Goal: Use online tool/utility: Utilize a website feature to perform a specific function

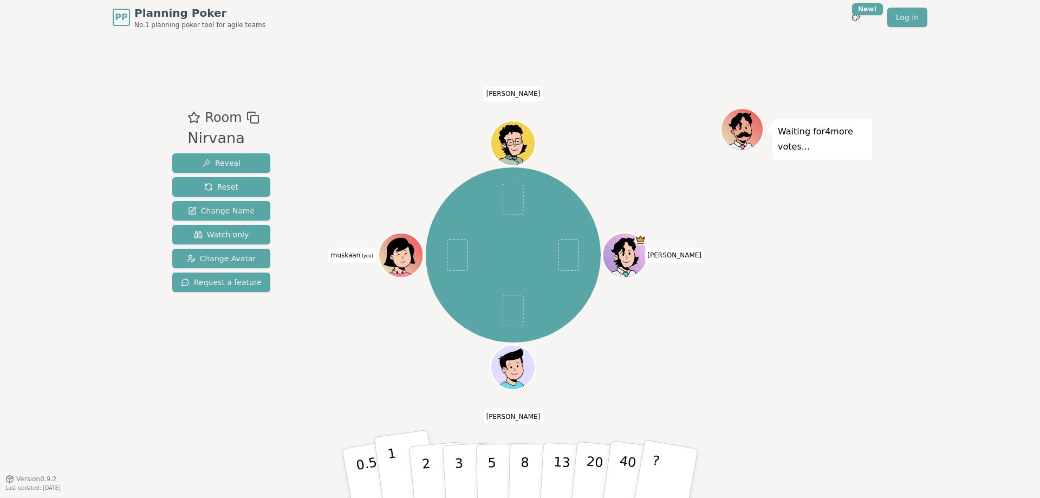
click at [402, 484] on button "1" at bounding box center [406, 474] width 64 height 88
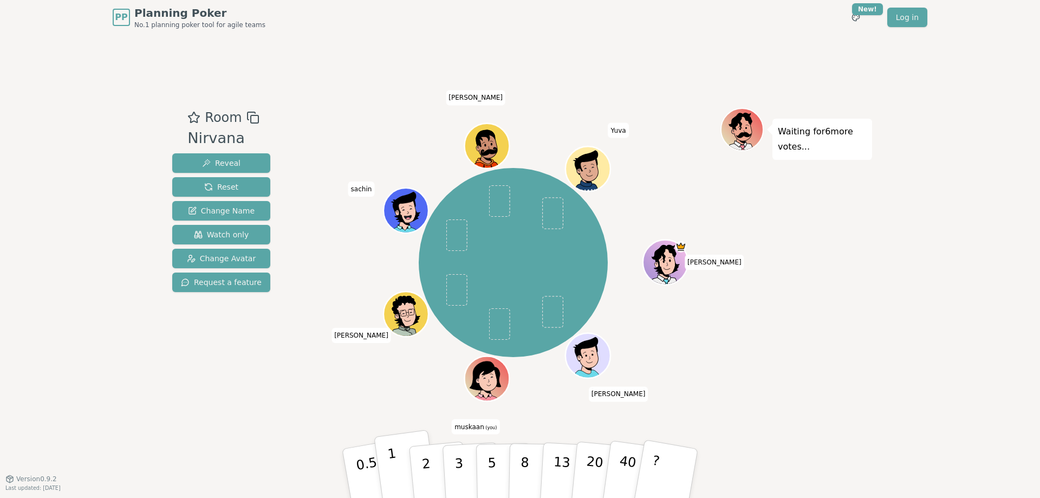
click at [405, 456] on button "1" at bounding box center [406, 474] width 64 height 88
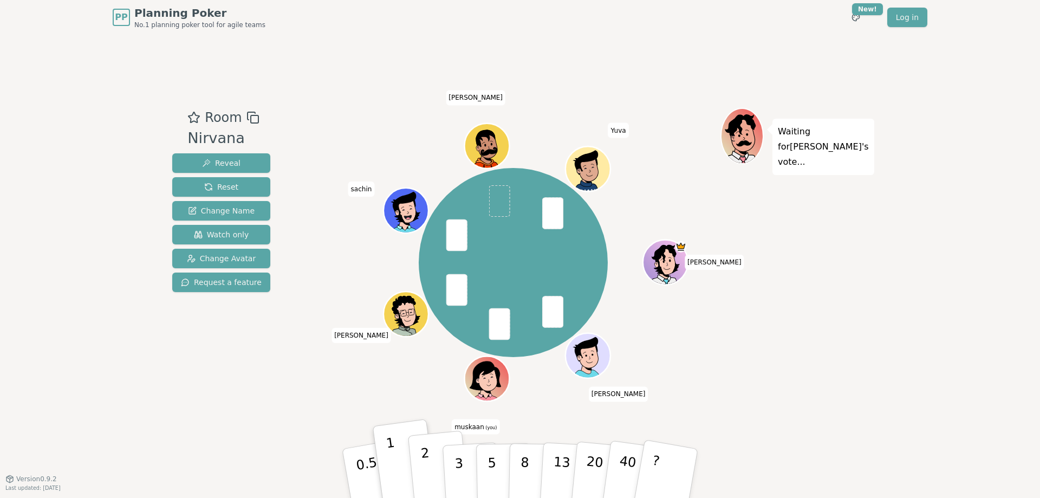
click at [437, 460] on button "2" at bounding box center [439, 474] width 62 height 86
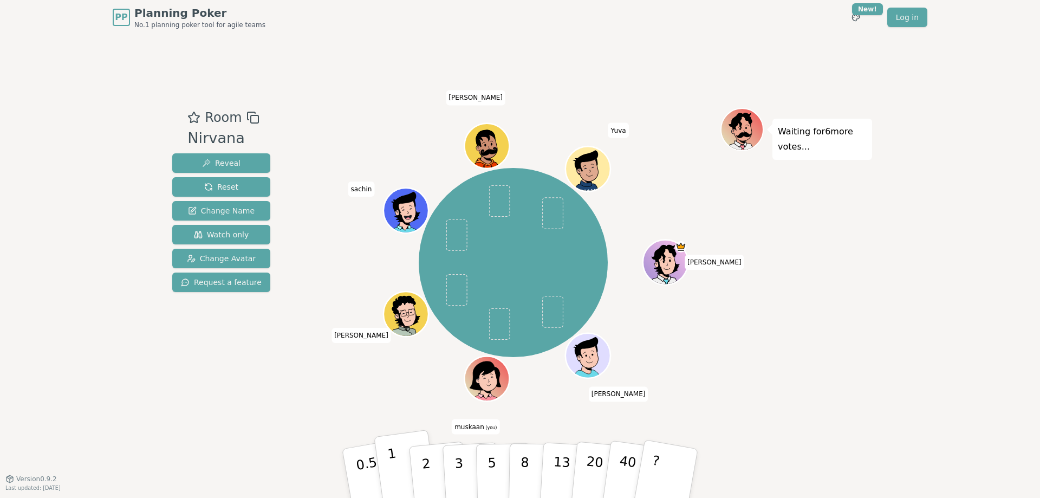
click at [406, 463] on button "1" at bounding box center [406, 474] width 64 height 88
click at [395, 461] on p "1" at bounding box center [395, 474] width 16 height 59
click at [424, 463] on p "2" at bounding box center [428, 474] width 14 height 59
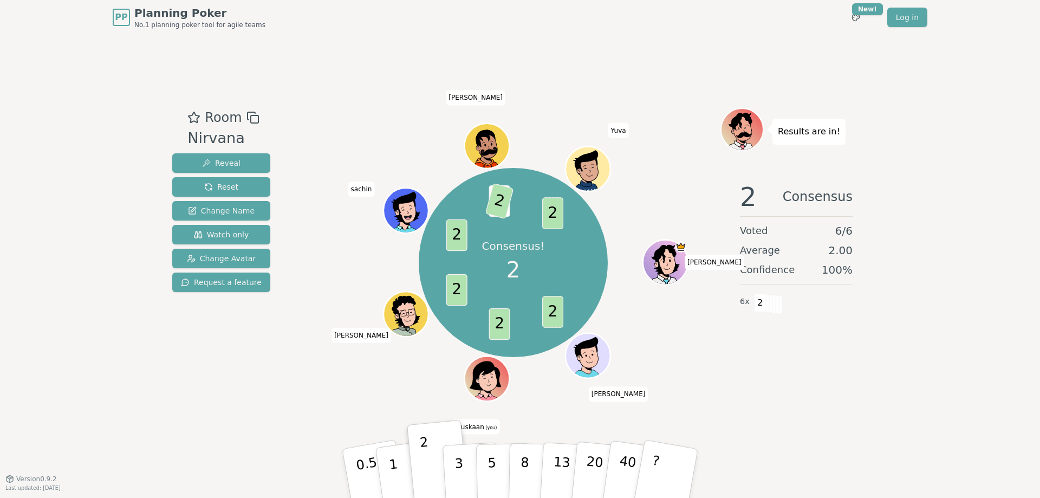
click at [703, 325] on div "Consensus! 2 2 2 2 2 1 2 2 [PERSON_NAME] [PERSON_NAME] (you) [PERSON_NAME] [PER…" at bounding box center [513, 262] width 415 height 271
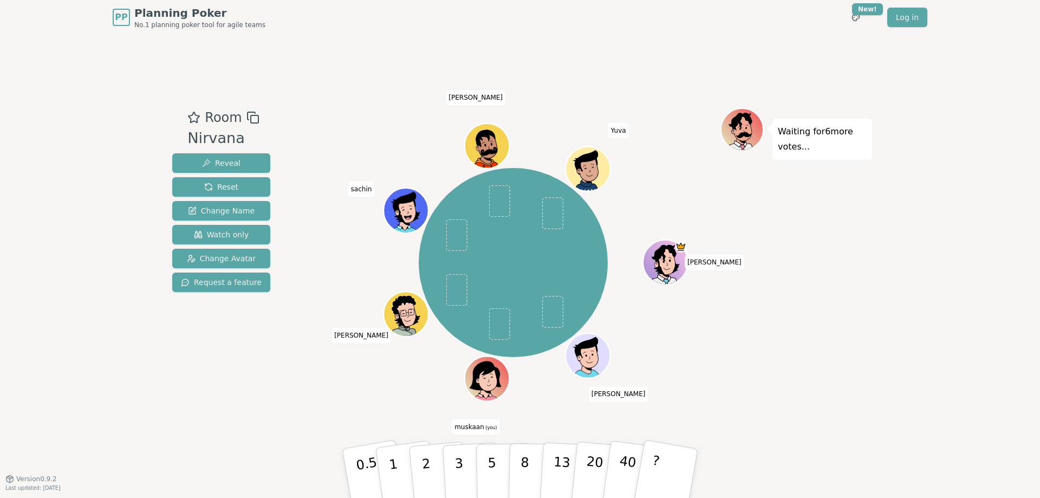
click at [548, 388] on div "[PERSON_NAME] [PERSON_NAME] (you) [PERSON_NAME] [PERSON_NAME]" at bounding box center [513, 262] width 415 height 271
click at [422, 461] on p "2" at bounding box center [428, 474] width 14 height 59
click at [417, 392] on div "[PERSON_NAME] [PERSON_NAME] (you) [PERSON_NAME] [PERSON_NAME]" at bounding box center [513, 262] width 415 height 271
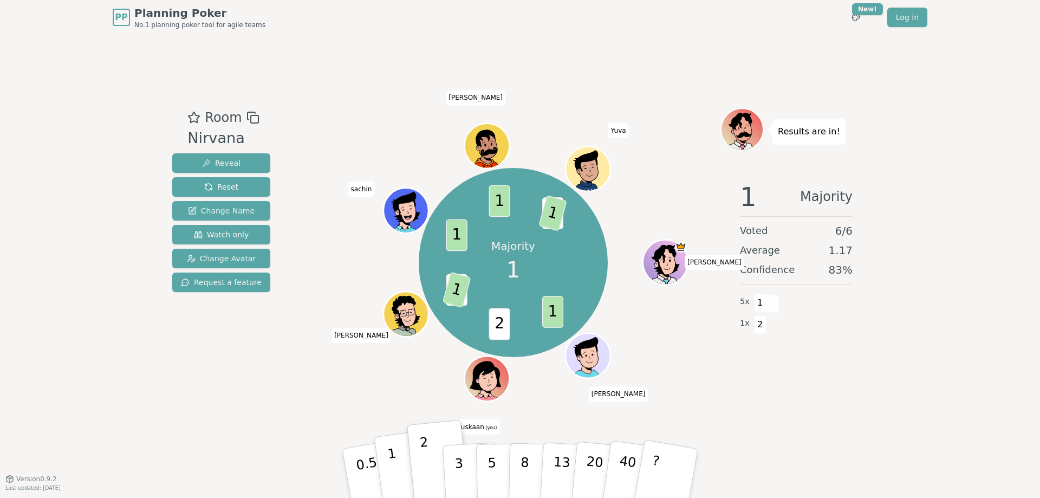
click at [396, 460] on button "1" at bounding box center [406, 474] width 64 height 88
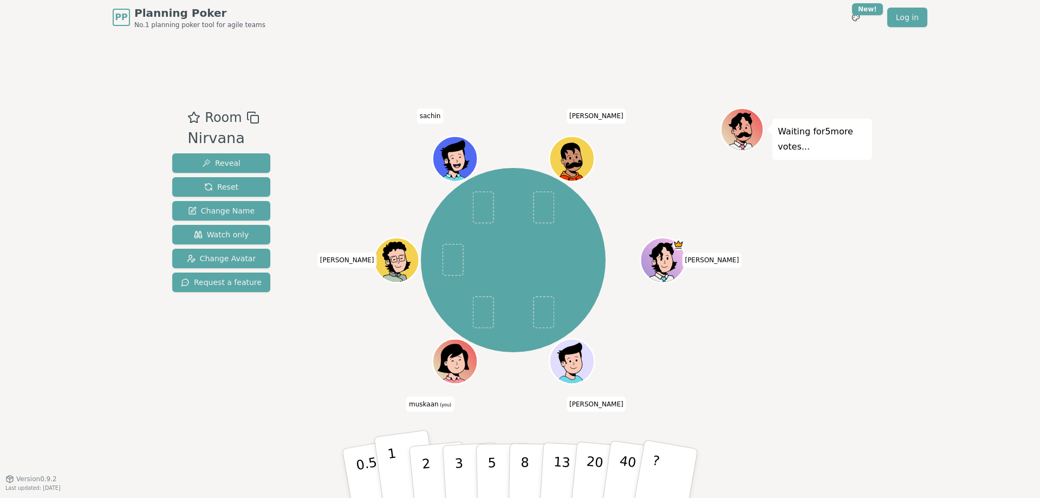
click at [395, 459] on p "1" at bounding box center [395, 474] width 16 height 59
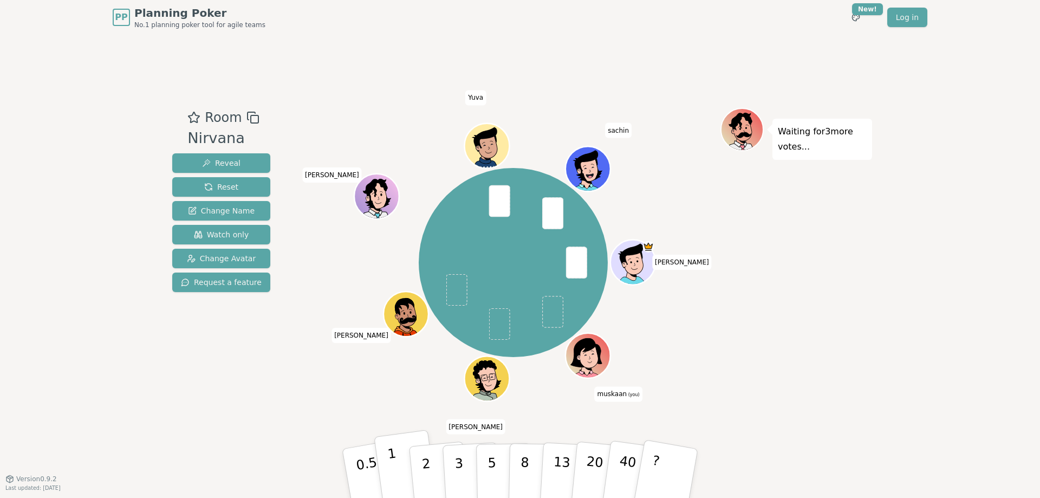
click at [400, 464] on button "1" at bounding box center [406, 474] width 64 height 88
click at [699, 172] on div "[PERSON_NAME] (you) [PERSON_NAME] [PERSON_NAME] Yuva sachin" at bounding box center [513, 262] width 415 height 271
click at [384, 472] on button "1" at bounding box center [406, 474] width 64 height 88
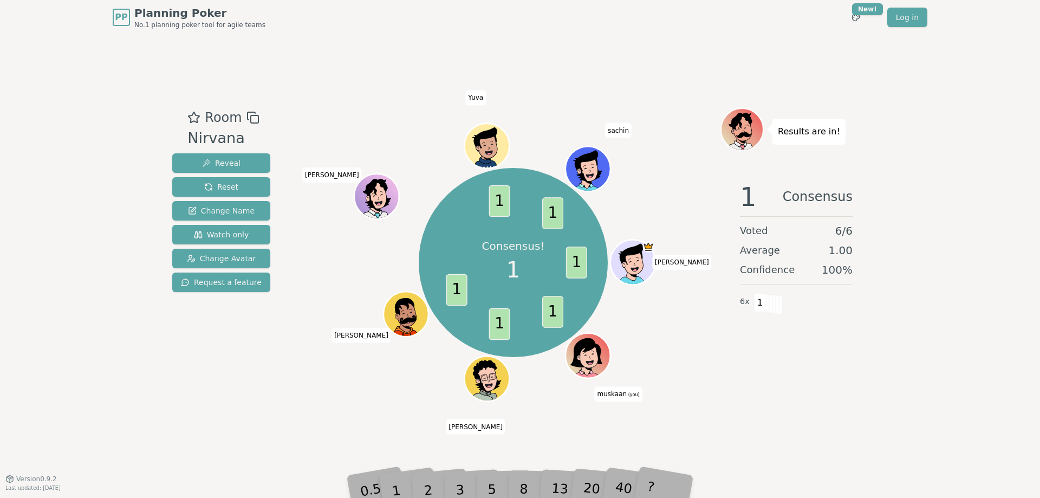
click at [552, 28] on div "PP Planning Poker No.1 planning poker tool for agile teams Toggle theme New! Lo…" at bounding box center [520, 17] width 815 height 35
